Goal: Find specific page/section: Find specific page/section

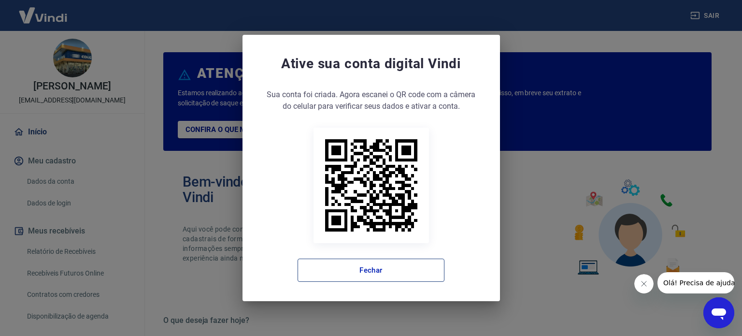
click at [389, 269] on button "Fechar" at bounding box center [371, 270] width 147 height 23
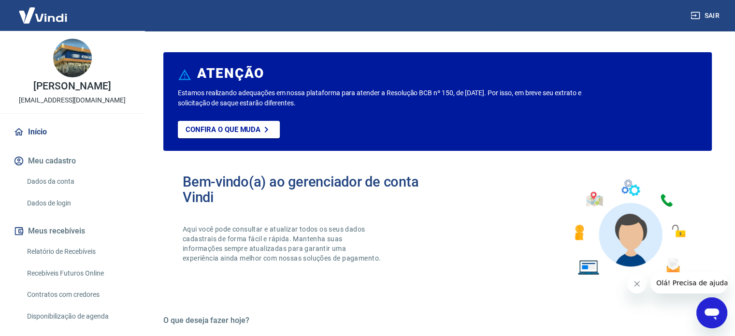
drag, startPoint x: 63, startPoint y: 260, endPoint x: 43, endPoint y: 13, distance: 248.2
click at [63, 260] on link "Relatório de Recebíveis" at bounding box center [78, 252] width 110 height 20
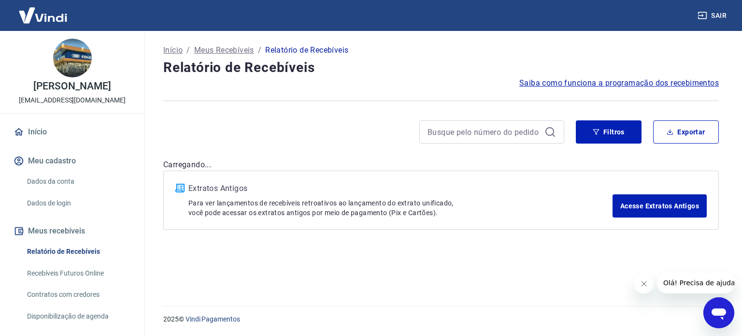
click at [87, 283] on link "Recebíveis Futuros Online" at bounding box center [78, 273] width 110 height 20
